Goal: Task Accomplishment & Management: Complete application form

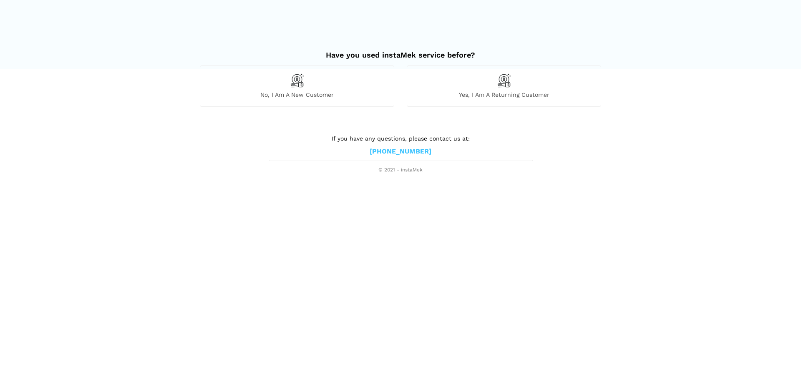
click at [443, 94] on span "Yes, I am a returning customer" at bounding box center [504, 95] width 194 height 8
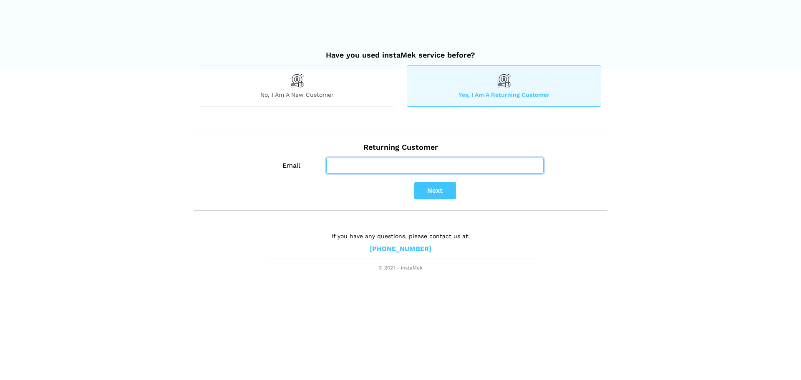
click at [440, 160] on input "Email" at bounding box center [434, 166] width 217 height 16
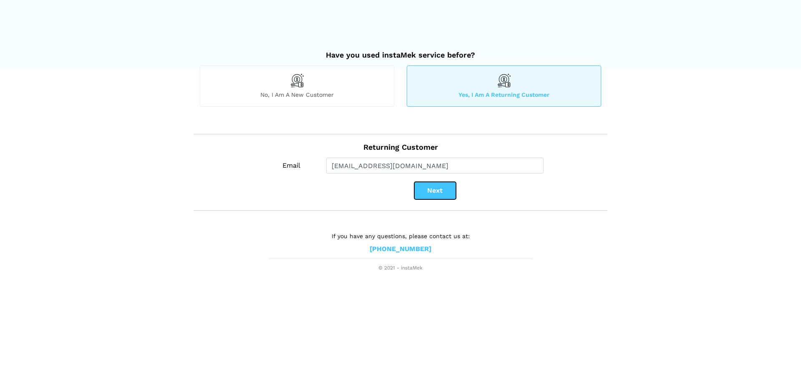
click at [431, 191] on button "Next" at bounding box center [435, 191] width 42 height 18
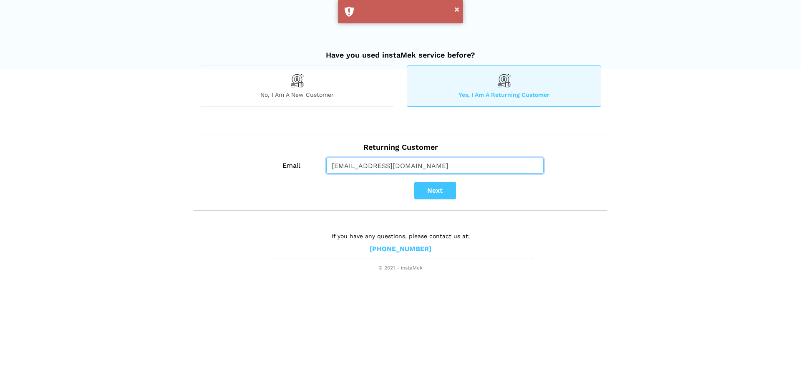
click at [379, 166] on input "[EMAIL_ADDRESS][DOMAIN_NAME]" at bounding box center [434, 166] width 217 height 16
drag, startPoint x: 442, startPoint y: 162, endPoint x: 378, endPoint y: 169, distance: 64.3
click at [378, 169] on input "[EMAIL_ADDRESS][DOMAIN_NAME]" at bounding box center [434, 166] width 217 height 16
type input "[EMAIL_ADDRESS][DOMAIN_NAME]"
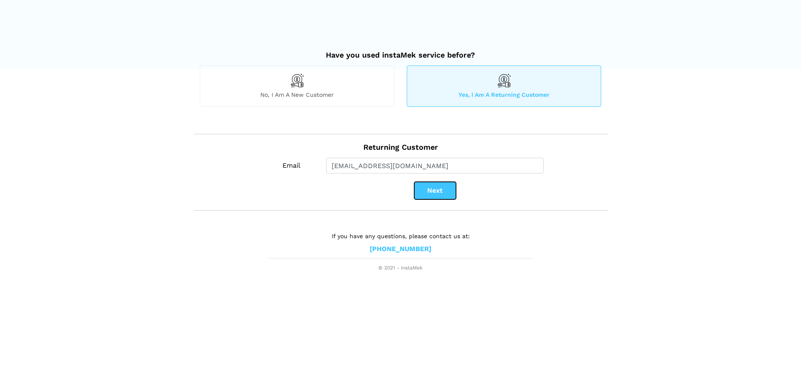
click at [439, 188] on button "Next" at bounding box center [435, 191] width 42 height 18
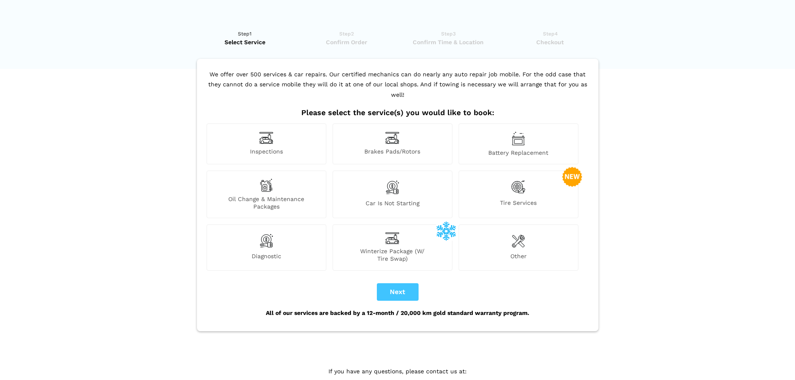
click at [419, 130] on div "Brakes Pads/Rotors" at bounding box center [393, 144] width 120 height 41
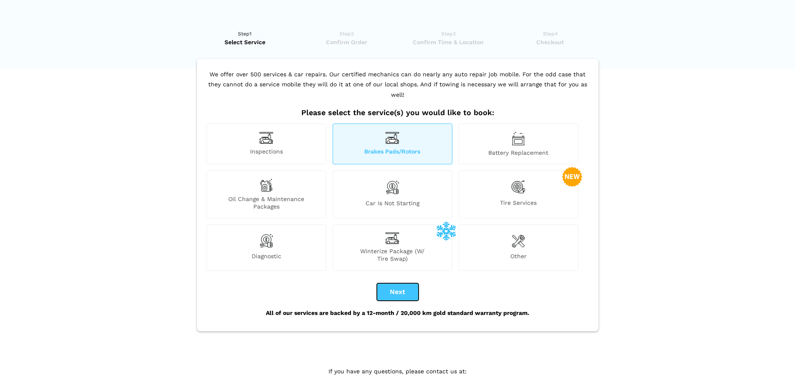
click at [400, 286] on button "Next" at bounding box center [398, 292] width 42 height 18
checkbox input "true"
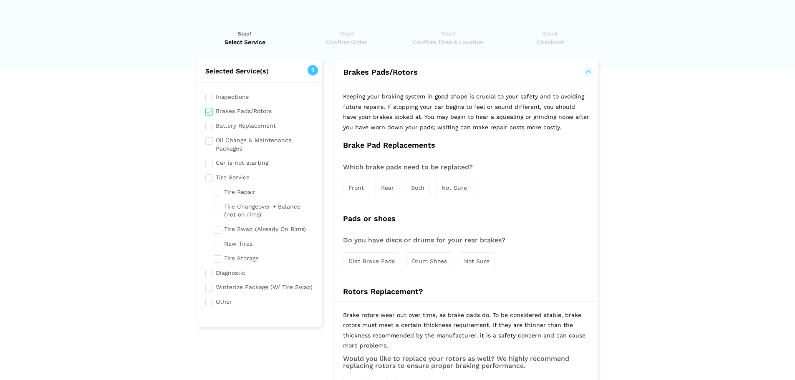
click at [204, 126] on div "Inspections Brakes Pads/Rotors Battery Replacement Oil Change & Maintenance Pac…" at bounding box center [260, 200] width 126 height 237
click at [211, 129] on input "checkbox" at bounding box center [259, 125] width 109 height 10
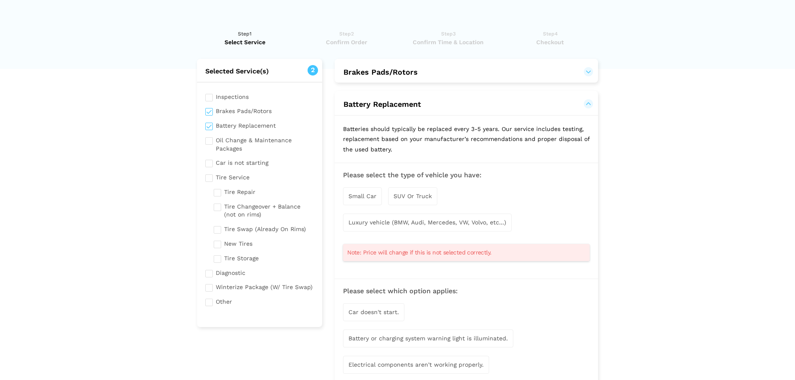
click at [211, 129] on input "checkbox" at bounding box center [259, 125] width 109 height 10
checkbox input "false"
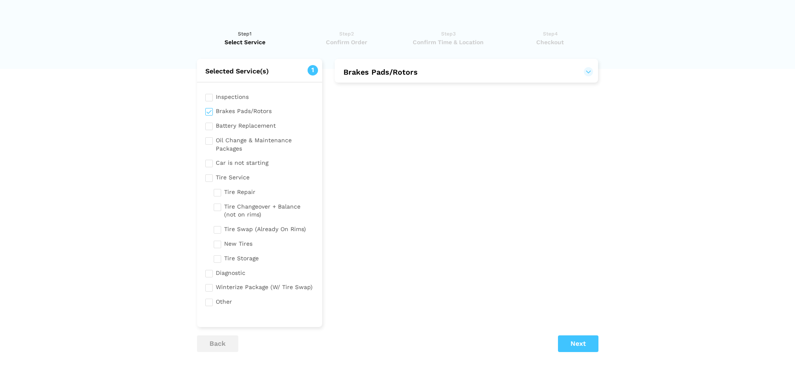
click at [205, 110] on input "checkbox" at bounding box center [259, 110] width 109 height 10
click at [208, 110] on input "checkbox" at bounding box center [259, 110] width 109 height 10
checkbox input "true"
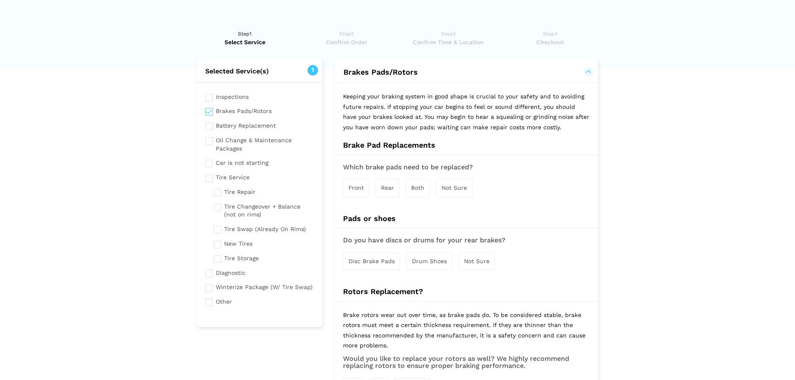
click at [386, 192] on div "Rear" at bounding box center [388, 188] width 24 height 18
click at [377, 260] on span "Disc Brake Pads" at bounding box center [371, 262] width 46 height 7
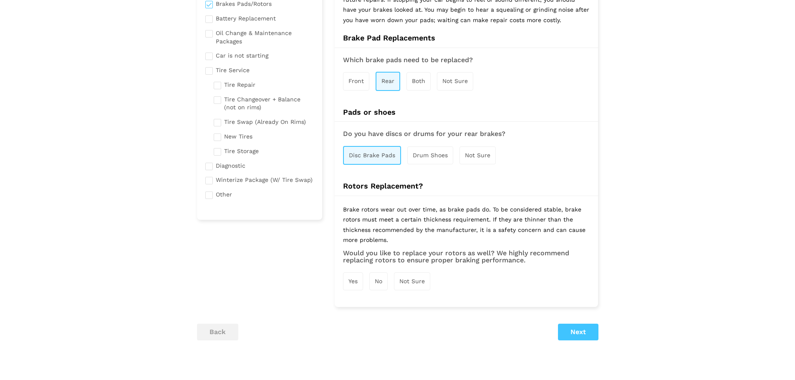
scroll to position [164, 0]
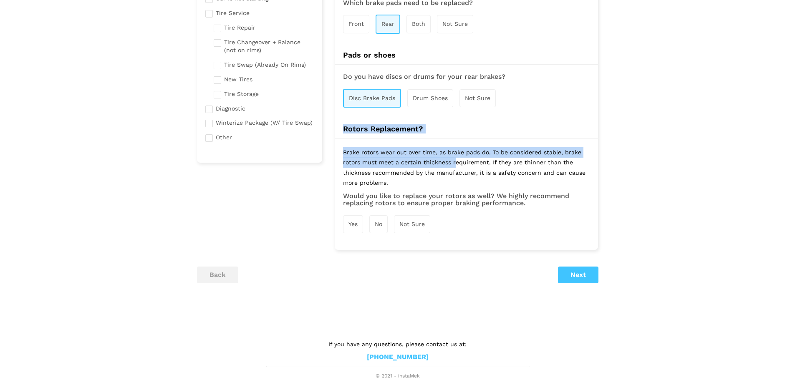
drag, startPoint x: 433, startPoint y: 146, endPoint x: 444, endPoint y: 119, distance: 29.2
click at [444, 119] on div "Keeping your braking system in good shape is crucial to your safety and to avoi…" at bounding box center [466, 84] width 263 height 332
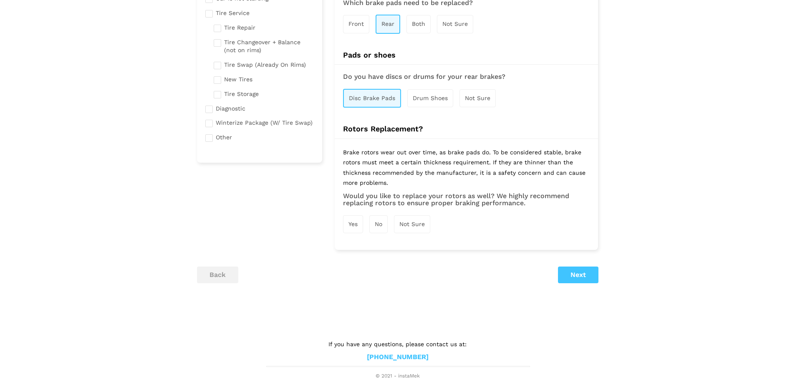
click at [454, 168] on p "Brake rotors wear out over time, as brake pads do. To be considered stable, bra…" at bounding box center [466, 169] width 247 height 45
click at [355, 226] on span "Yes" at bounding box center [352, 224] width 9 height 7
click at [552, 278] on ul "back Next" at bounding box center [397, 275] width 401 height 17
click at [587, 275] on button "Next" at bounding box center [578, 275] width 40 height 17
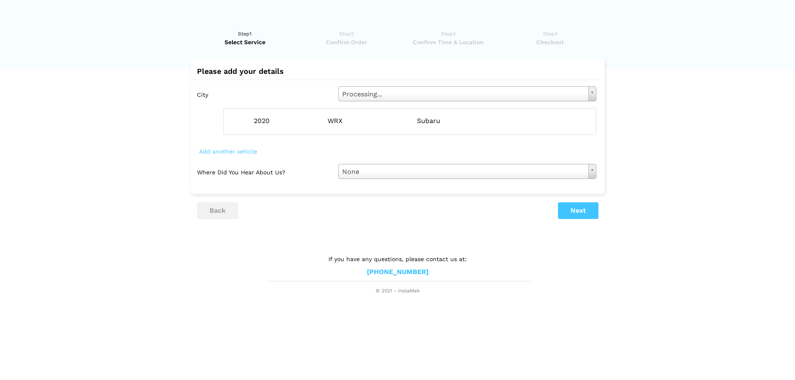
scroll to position [0, 0]
click at [588, 211] on button "Next" at bounding box center [581, 210] width 40 height 17
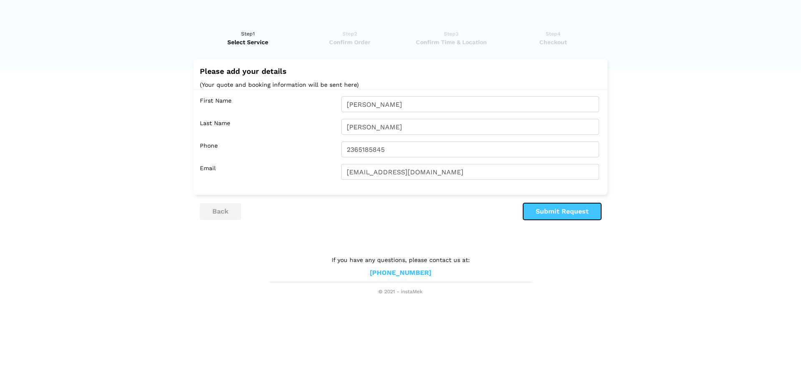
click at [542, 213] on button "Submit Request" at bounding box center [562, 211] width 78 height 17
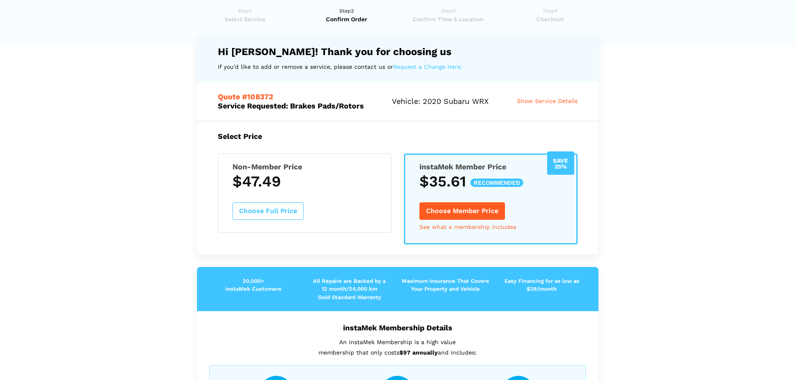
scroll to position [42, 0]
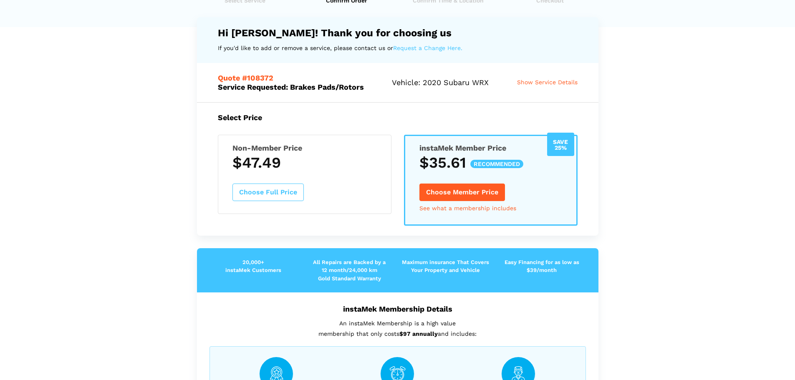
click at [269, 78] on span "Quote #108372" at bounding box center [246, 77] width 56 height 9
click at [551, 81] on span "Show Service Details" at bounding box center [547, 82] width 61 height 7
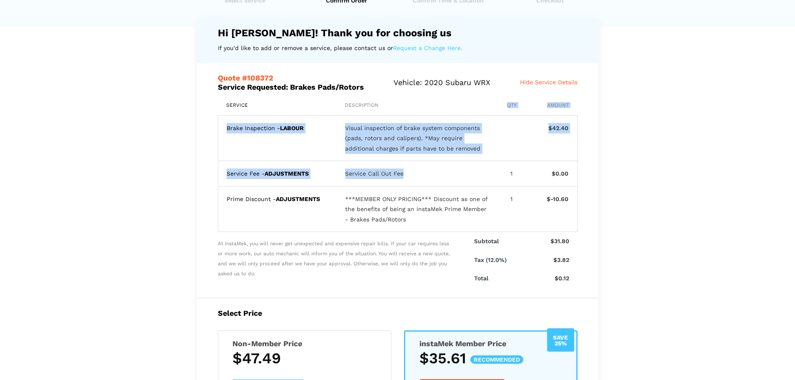
drag, startPoint x: 485, startPoint y: 114, endPoint x: 491, endPoint y: 162, distance: 48.3
click at [491, 162] on div "Service Description Qty Amount Brake Inspection - LABOUR Visual inspection of b…" at bounding box center [398, 167] width 360 height 130
click at [491, 162] on div "Service Fee - ADJUSTMENTS Service Call Out Fee 1 $0.00" at bounding box center [398, 173] width 360 height 25
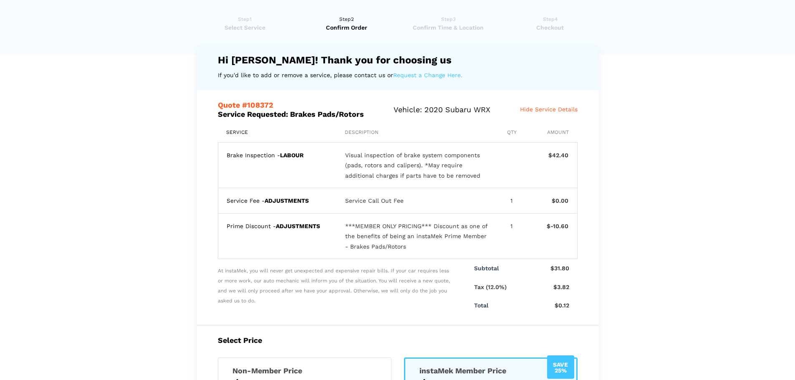
scroll to position [0, 0]
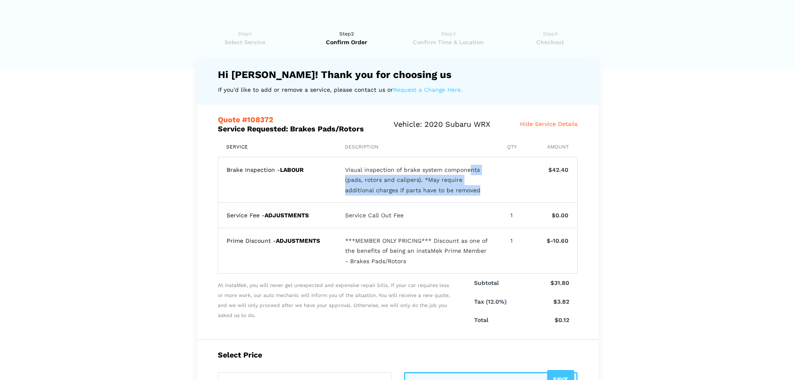
drag, startPoint x: 469, startPoint y: 164, endPoint x: 478, endPoint y: 192, distance: 28.6
click at [478, 192] on div "Visual inspection of brake system components (pads, rotors and calipers). *May …" at bounding box center [417, 180] width 144 height 31
click at [534, 125] on span "Hide Service Details" at bounding box center [549, 124] width 58 height 7
